Goal: Information Seeking & Learning: Learn about a topic

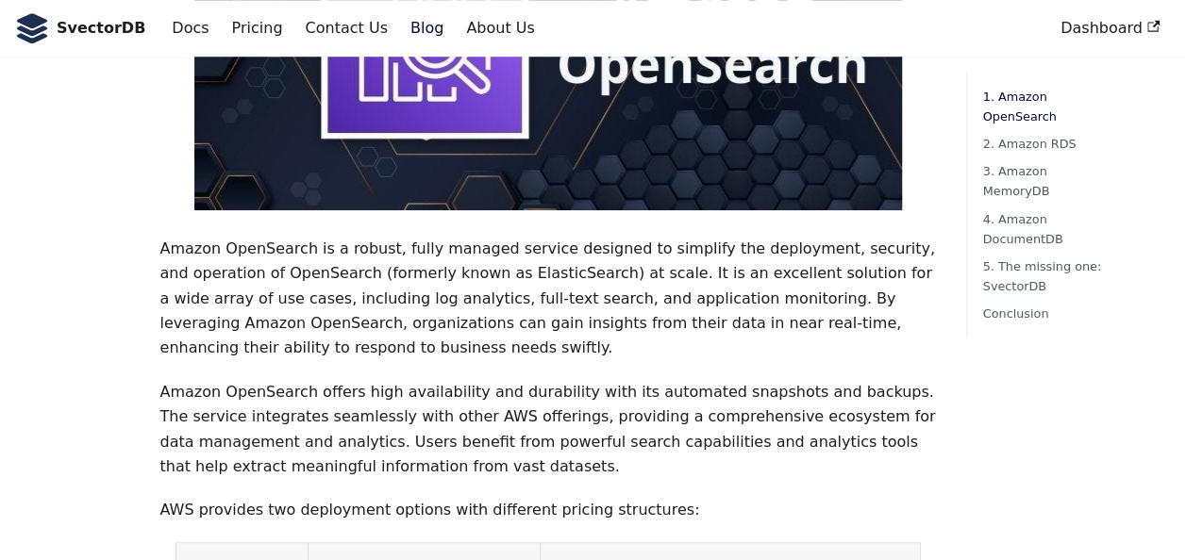
scroll to position [721, 0]
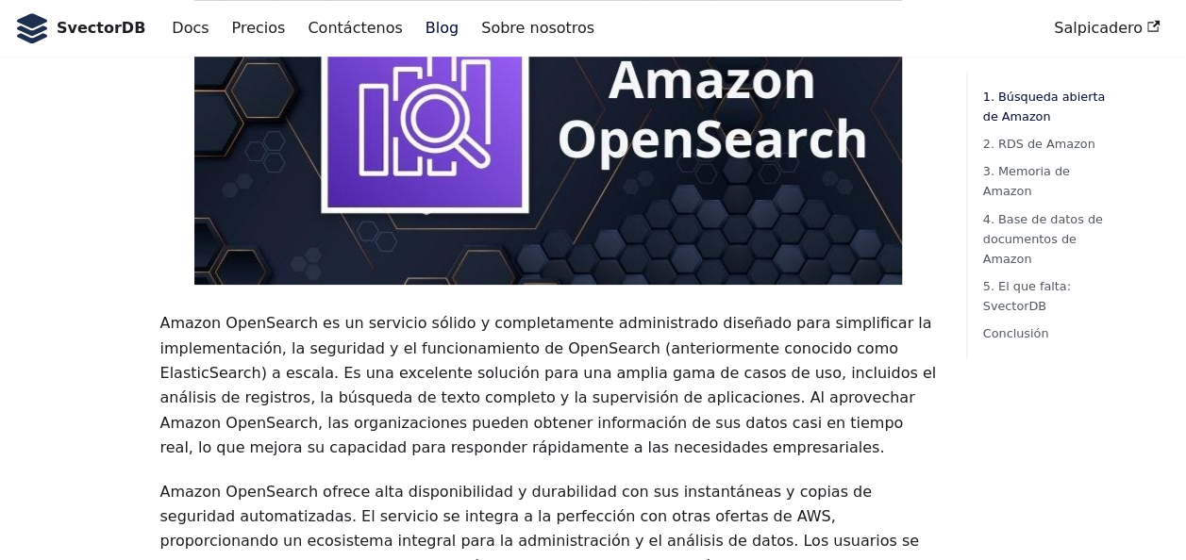
scroll to position [766, 0]
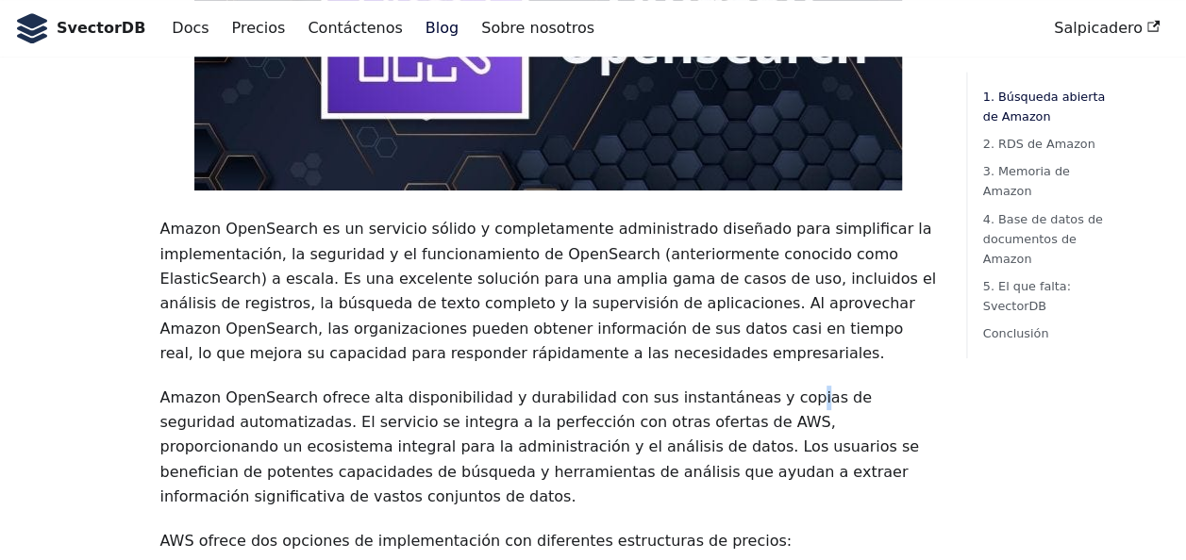
click at [745, 386] on p "Amazon OpenSearch ofrece alta disponibilidad y durabilidad con sus instantáneas…" at bounding box center [547, 448] width 777 height 125
drag, startPoint x: 745, startPoint y: 380, endPoint x: 610, endPoint y: 391, distance: 136.3
click at [610, 391] on p "Amazon OpenSearch ofrece alta disponibilidad y durabilidad con sus instantáneas…" at bounding box center [547, 448] width 777 height 125
drag, startPoint x: 610, startPoint y: 391, endPoint x: 587, endPoint y: 406, distance: 27.2
click at [587, 406] on p "Amazon OpenSearch ofrece alta disponibilidad y durabilidad con sus instantáneas…" at bounding box center [547, 448] width 777 height 125
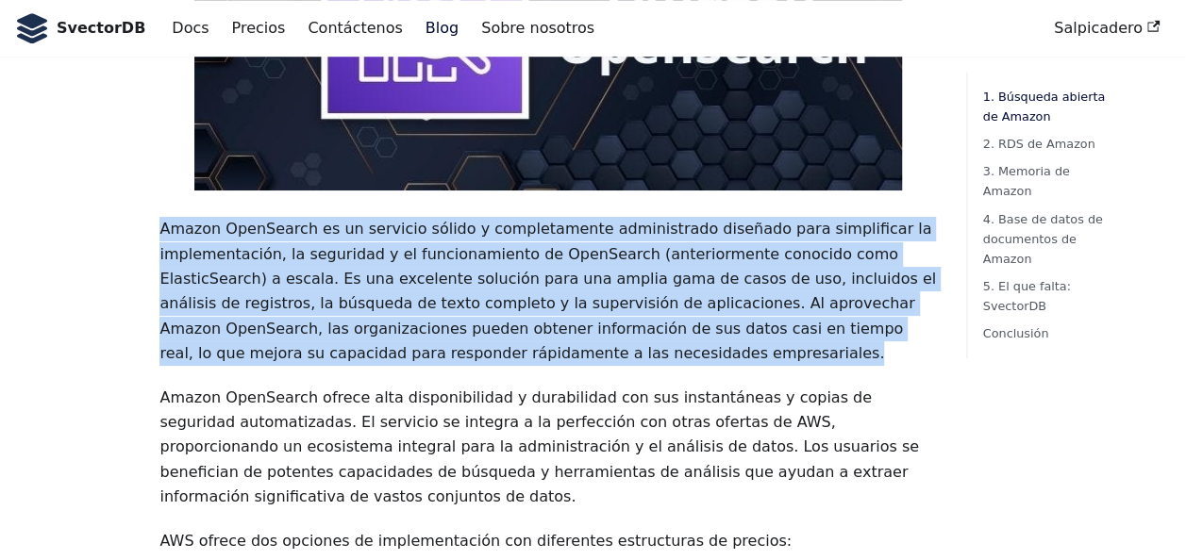
drag, startPoint x: 143, startPoint y: 205, endPoint x: 543, endPoint y: 320, distance: 416.3
click at [499, 328] on p "Amazon OpenSearch es un servicio sólido y completamente administrado diseñado p…" at bounding box center [547, 291] width 777 height 149
drag, startPoint x: 482, startPoint y: 328, endPoint x: 161, endPoint y: 212, distance: 341.2
click at [161, 217] on p "Amazon OpenSearch es un servicio sólido y completamente administrado diseñado p…" at bounding box center [547, 291] width 777 height 149
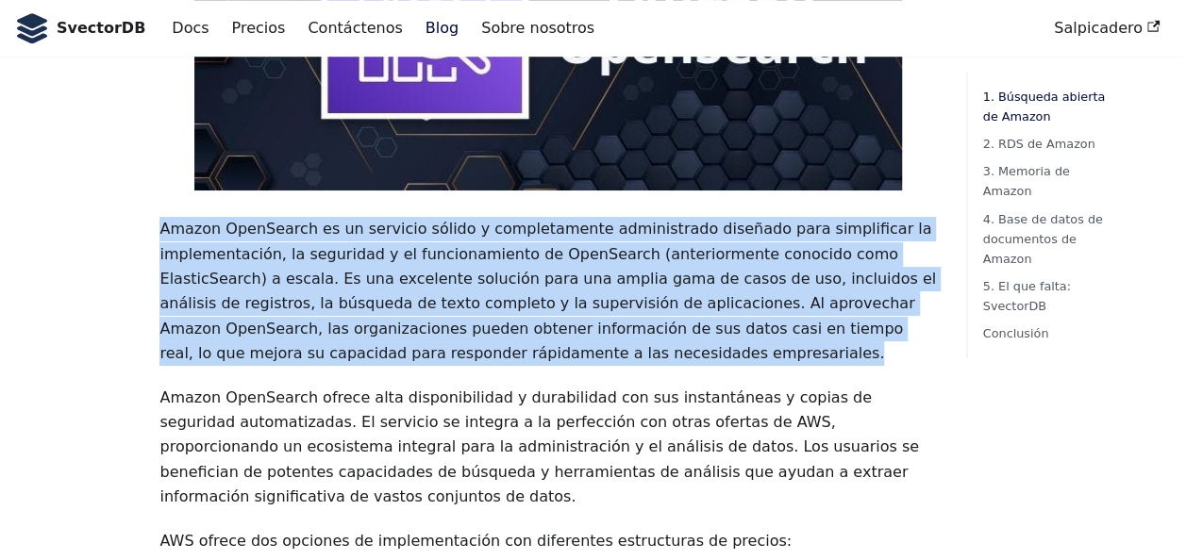
copy p "Amazon OpenSearch es un servicio sólido y completamente administrado diseñado p…"
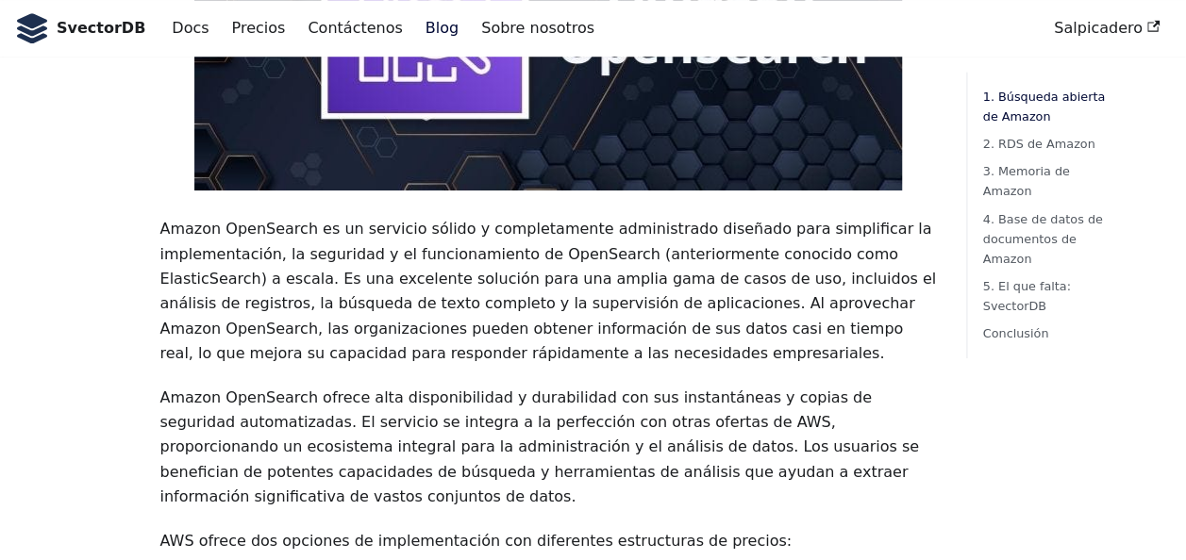
click at [431, 398] on p "Amazon OpenSearch ofrece alta disponibilidad y durabilidad con sus instantáneas…" at bounding box center [547, 448] width 777 height 125
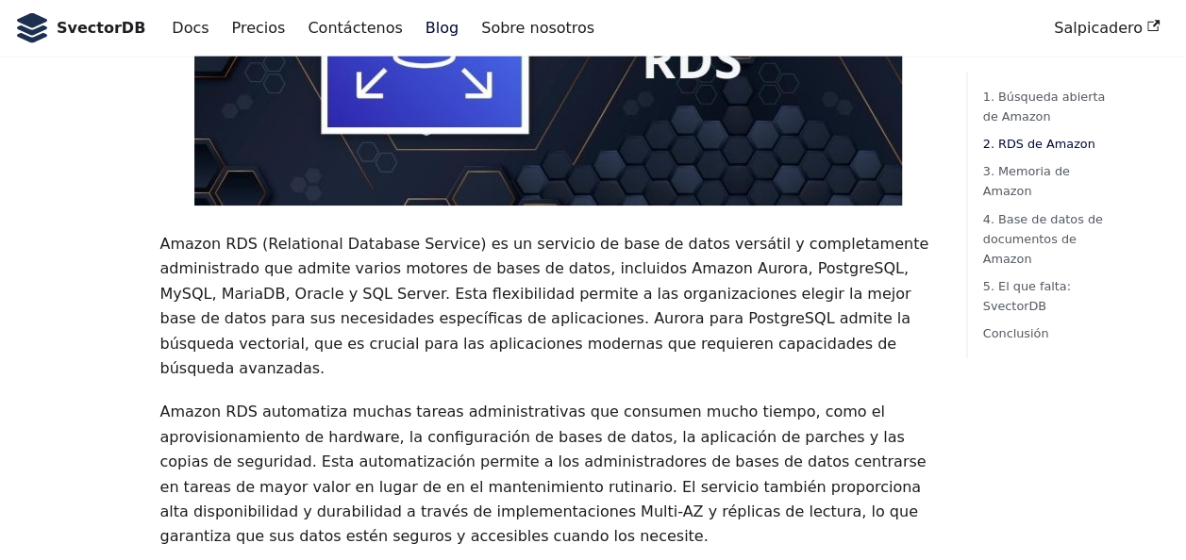
scroll to position [2170, 0]
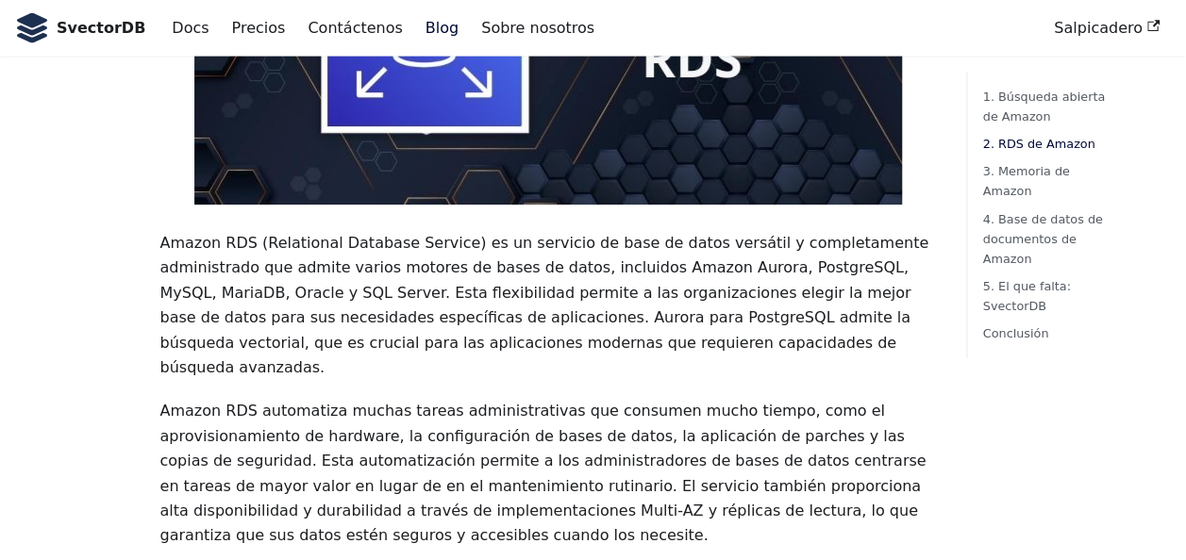
click at [658, 399] on p "Amazon RDS automatiza muchas tareas administrativas que consumen mucho tiempo, …" at bounding box center [547, 473] width 777 height 149
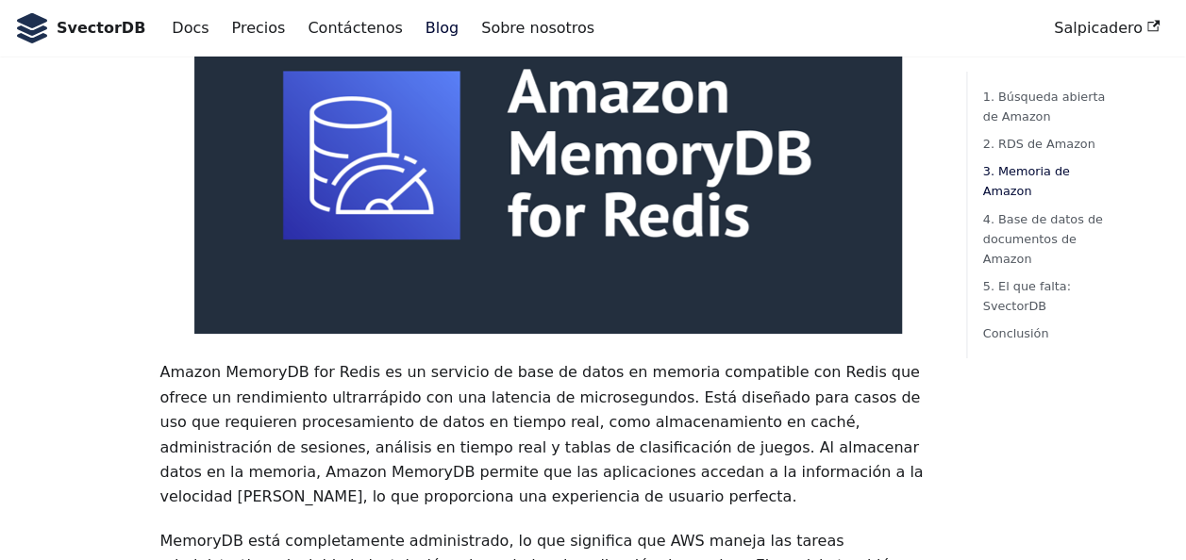
scroll to position [3156, 0]
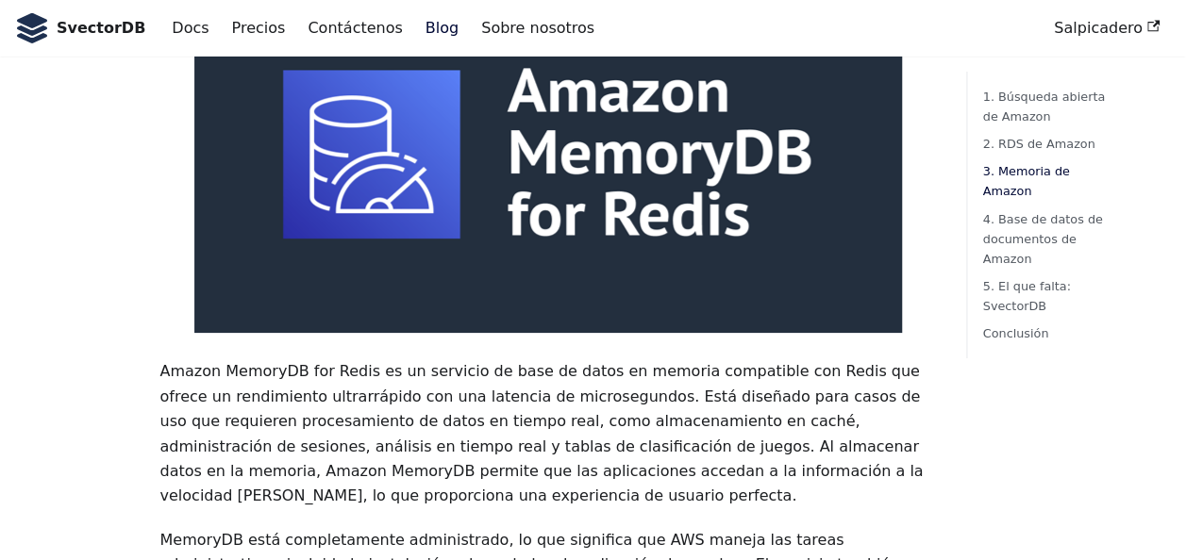
click at [259, 359] on p "Amazon MemoryDB for Redis es un servicio de base de datos en memoria compatible…" at bounding box center [547, 433] width 777 height 149
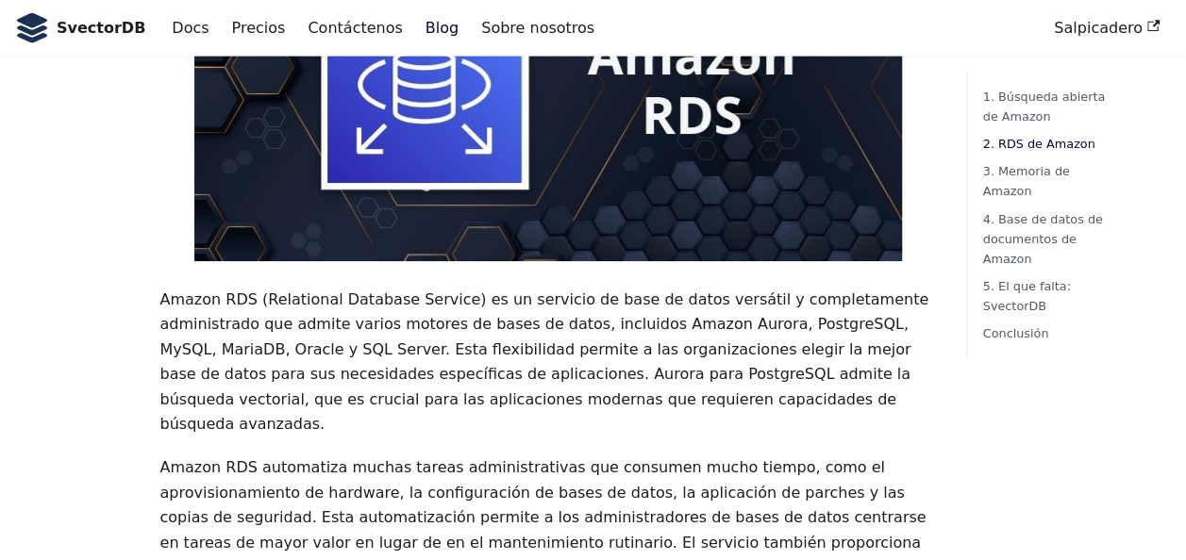
scroll to position [2113, 0]
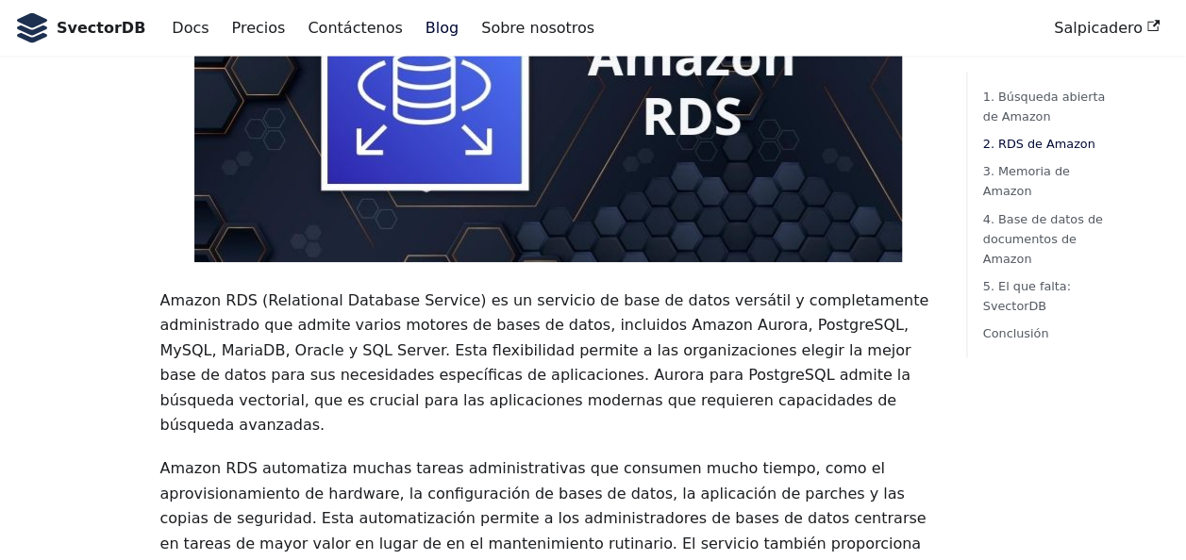
click at [259, 289] on p "Amazon RDS (Relational Database Service) es un servicio de base de datos versát…" at bounding box center [547, 363] width 777 height 149
click at [214, 289] on p "Amazon RDS (Relational Database Service) es un servicio de base de datos versát…" at bounding box center [547, 363] width 777 height 149
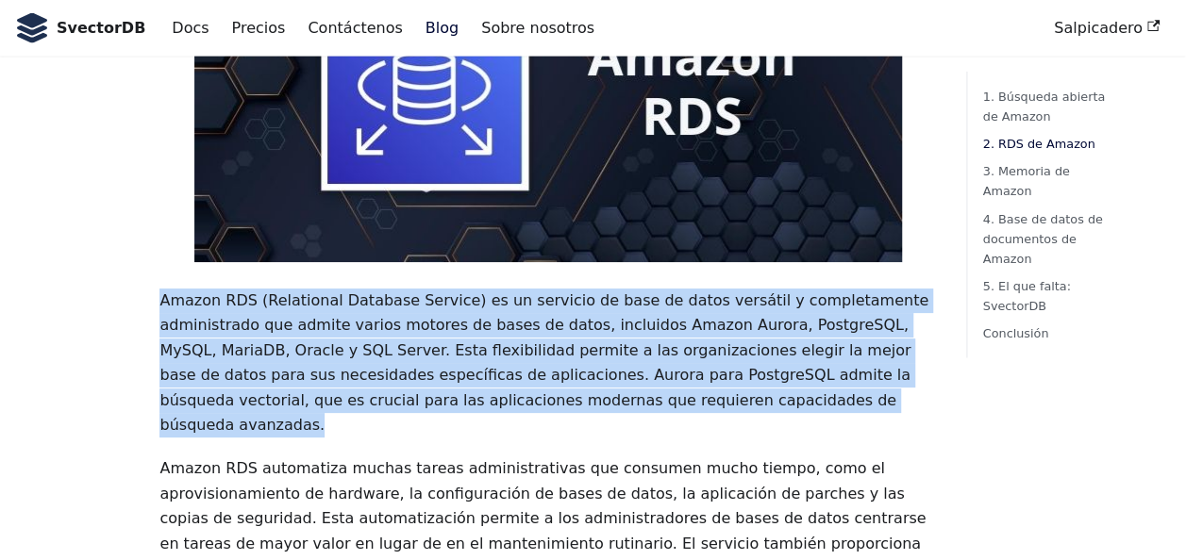
drag, startPoint x: 159, startPoint y: 196, endPoint x: 562, endPoint y: 288, distance: 414.1
copy p "Amazon RDS (Relational Database Service) es un servicio de base de datos versát…"
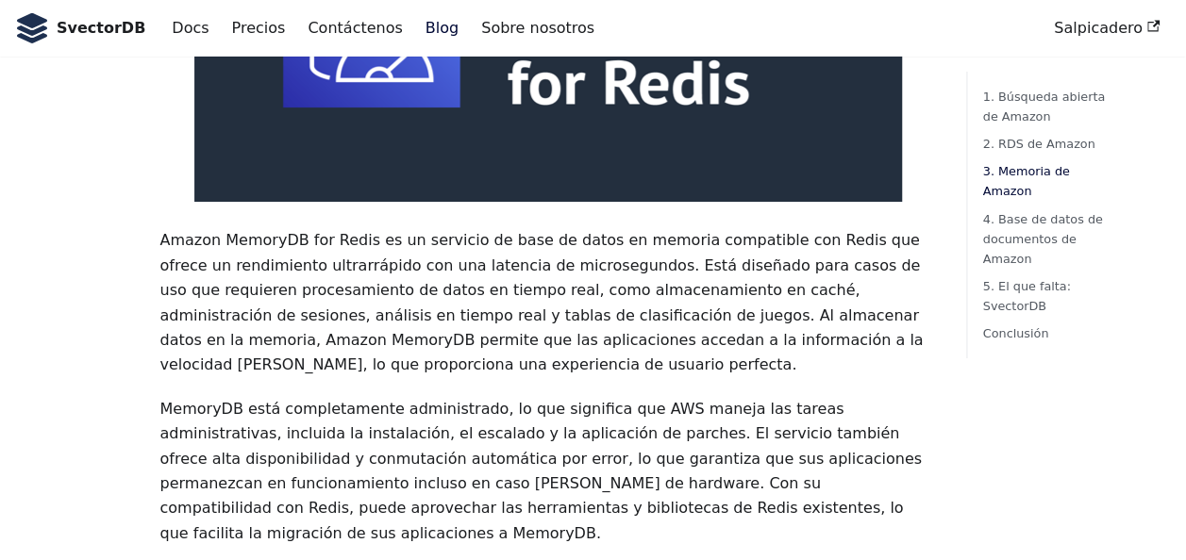
scroll to position [3288, 0]
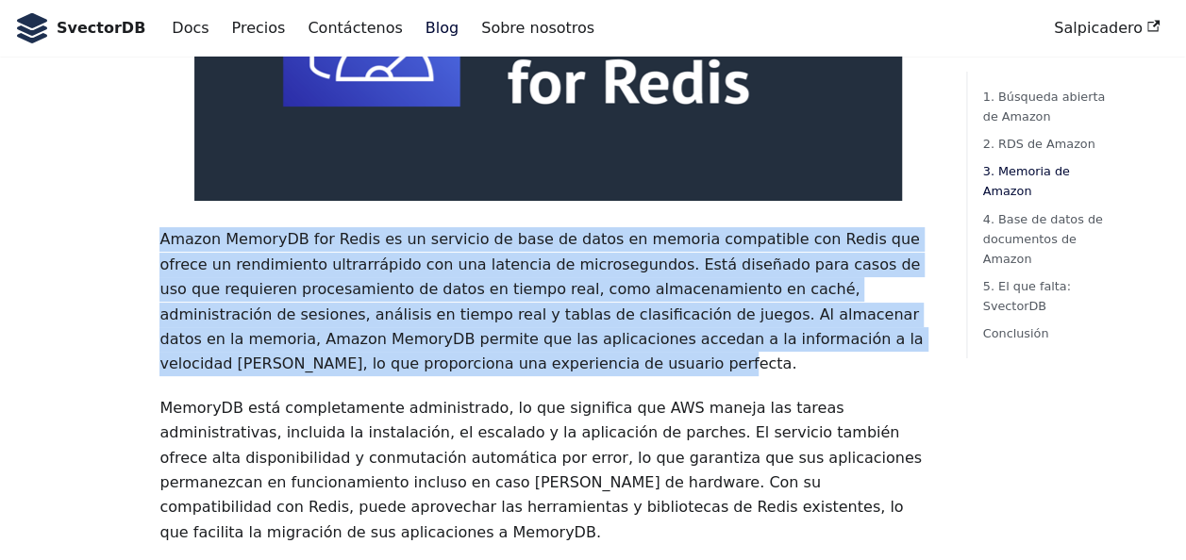
drag, startPoint x: 242, startPoint y: 225, endPoint x: 146, endPoint y: 92, distance: 162.9
click at [146, 92] on main "Las 5 mejores opciones de bases de datos vectoriales para AWS: una guía complet…" at bounding box center [547, 210] width 807 height 6823
copy p "Amazon MemoryDB for Redis es un servicio de base de datos en memoria compatible…"
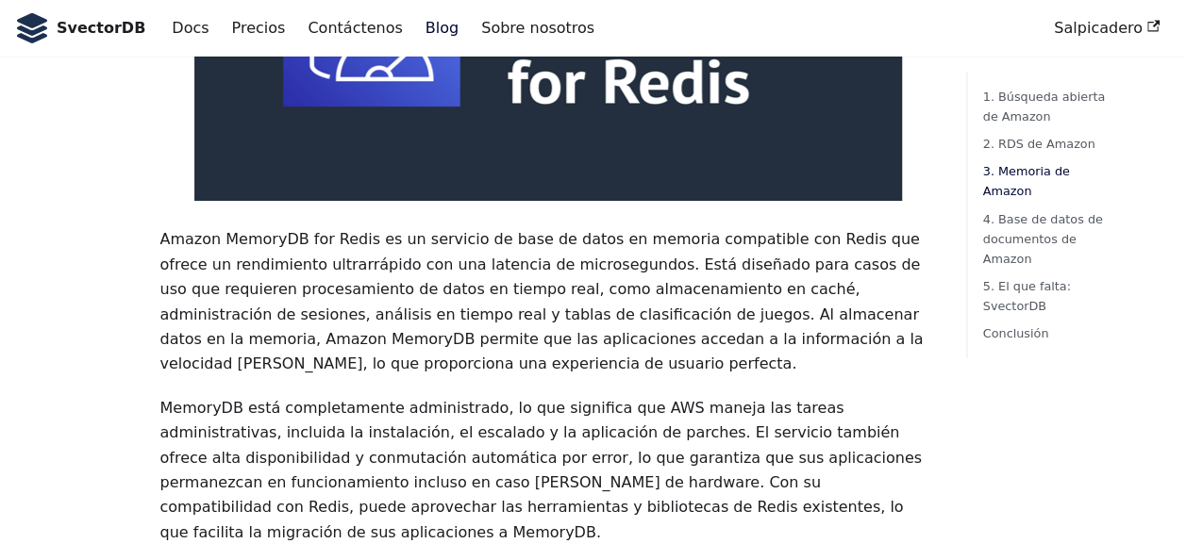
click at [247, 396] on p "MemoryDB está completamente administrado, lo que significa que AWS maneja las t…" at bounding box center [547, 470] width 777 height 149
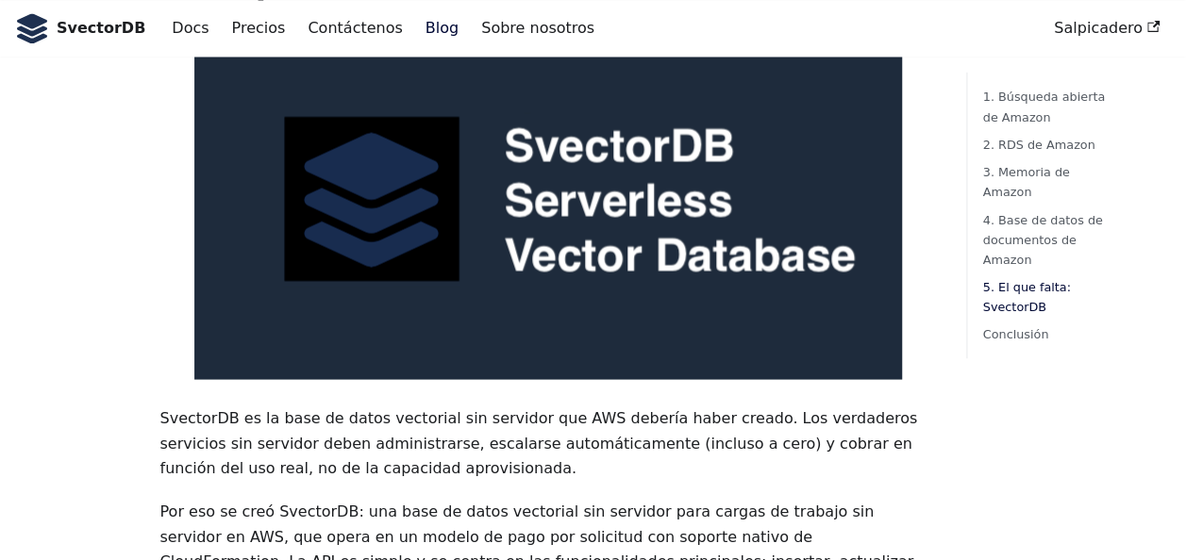
scroll to position [5225, 0]
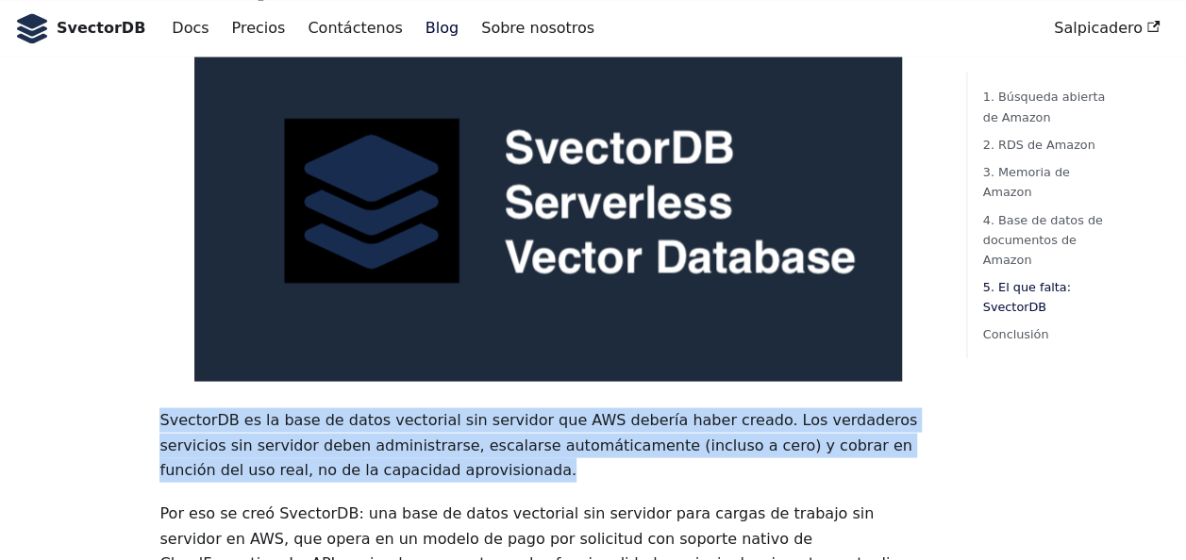
drag, startPoint x: 343, startPoint y: 261, endPoint x: 154, endPoint y: 192, distance: 200.9
copy p "SvectorDB es la base de datos vectorial sin servidor que AWS debería haber crea…"
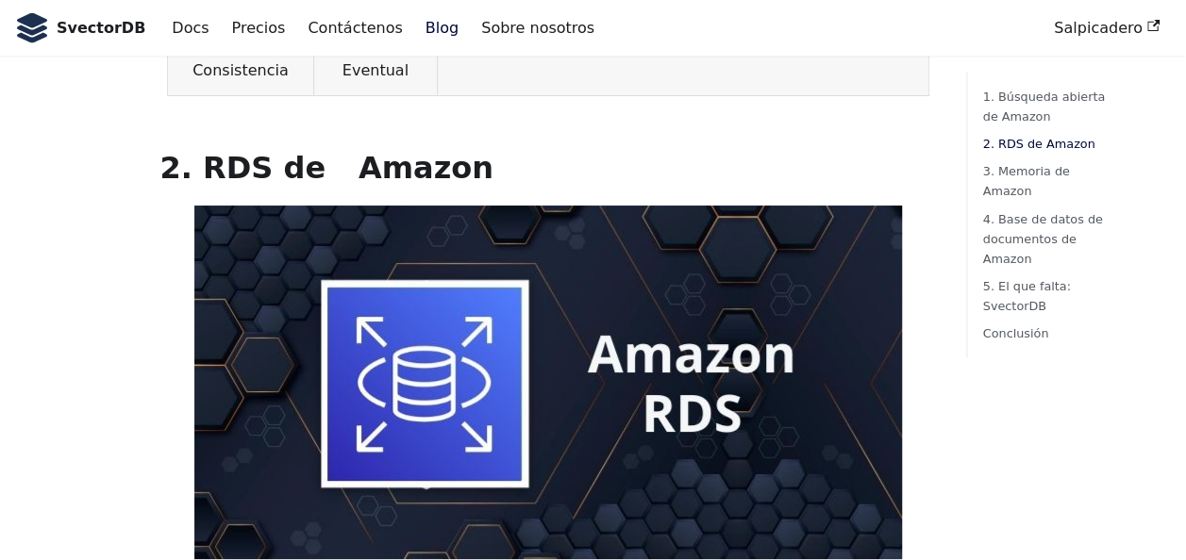
scroll to position [1780, 0]
